Goal: Navigation & Orientation: Find specific page/section

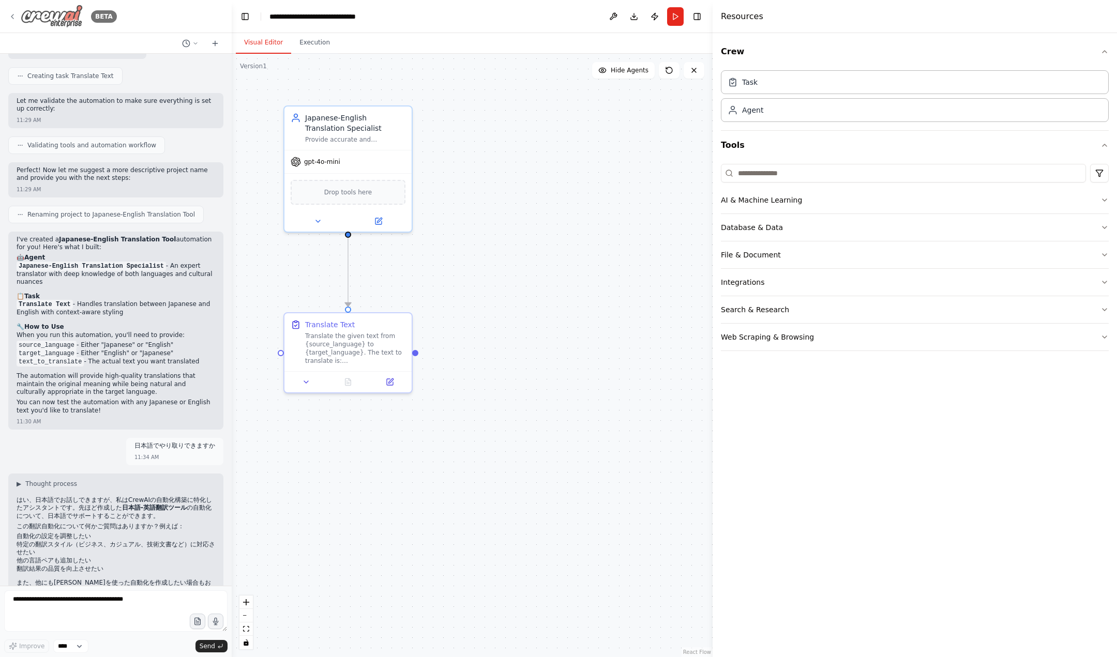
click at [13, 14] on icon at bounding box center [12, 16] width 8 height 8
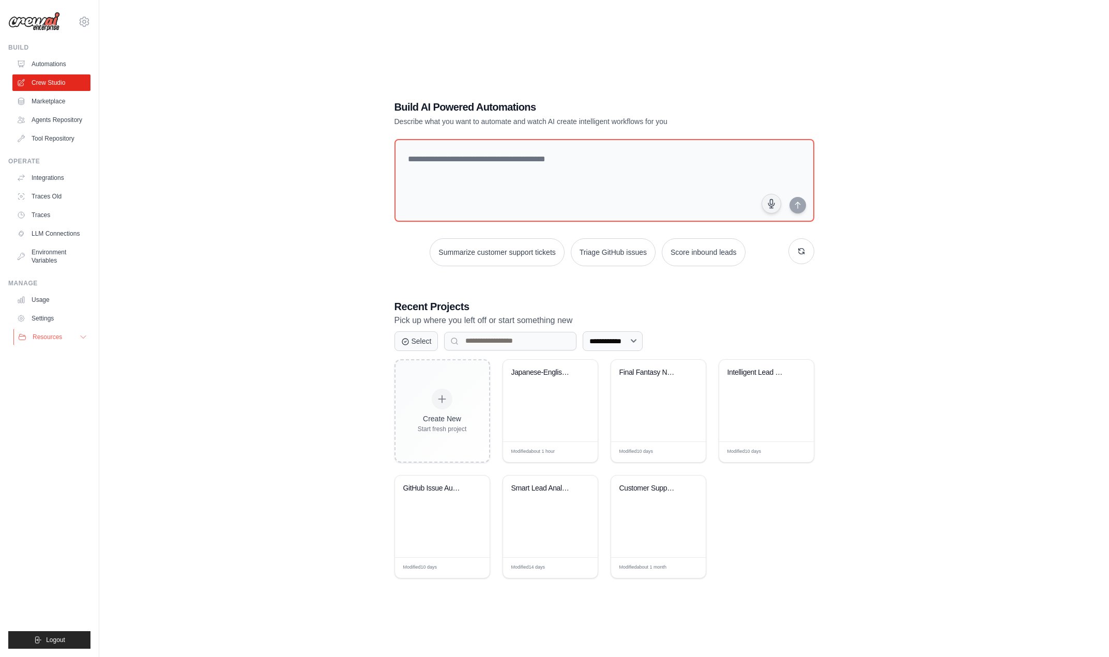
click at [86, 334] on icon at bounding box center [83, 337] width 8 height 8
click at [56, 337] on span "Resources" at bounding box center [47, 337] width 29 height 8
